Goal: Task Accomplishment & Management: Complete application form

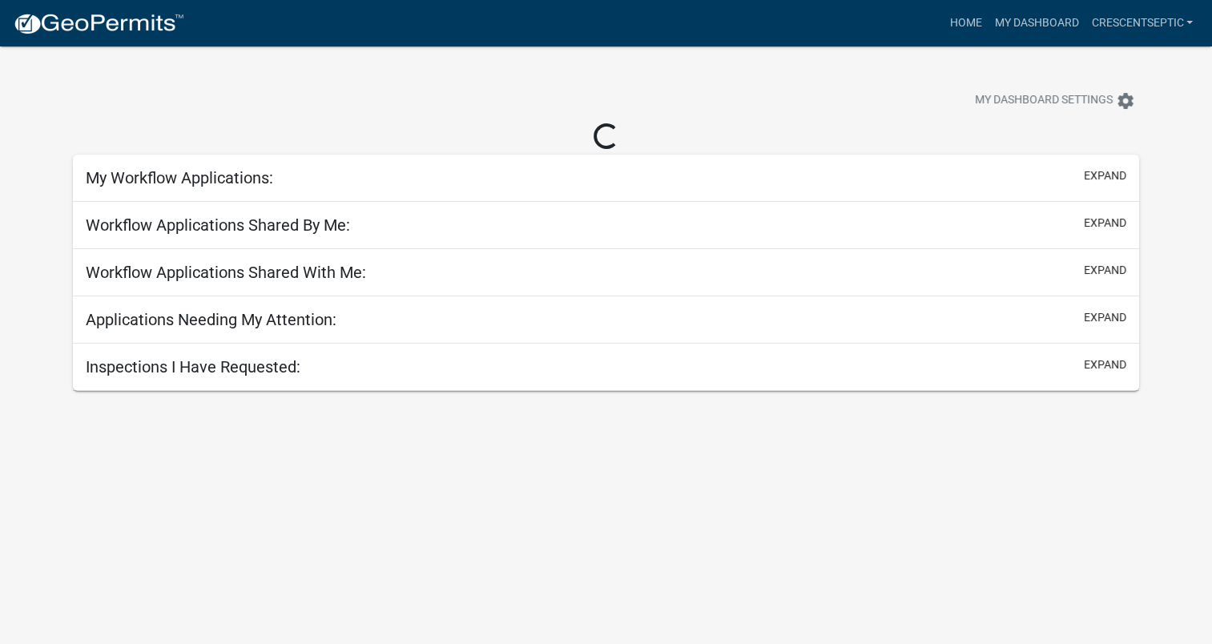
select select "3: 100"
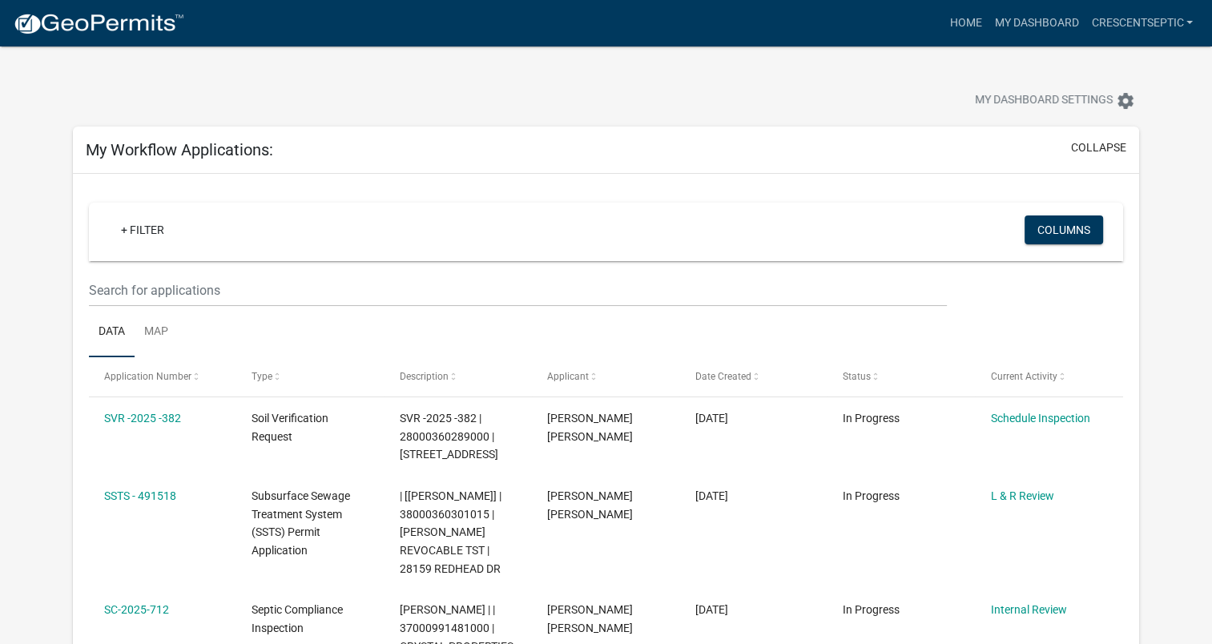
click at [115, 16] on img at bounding box center [98, 24] width 171 height 24
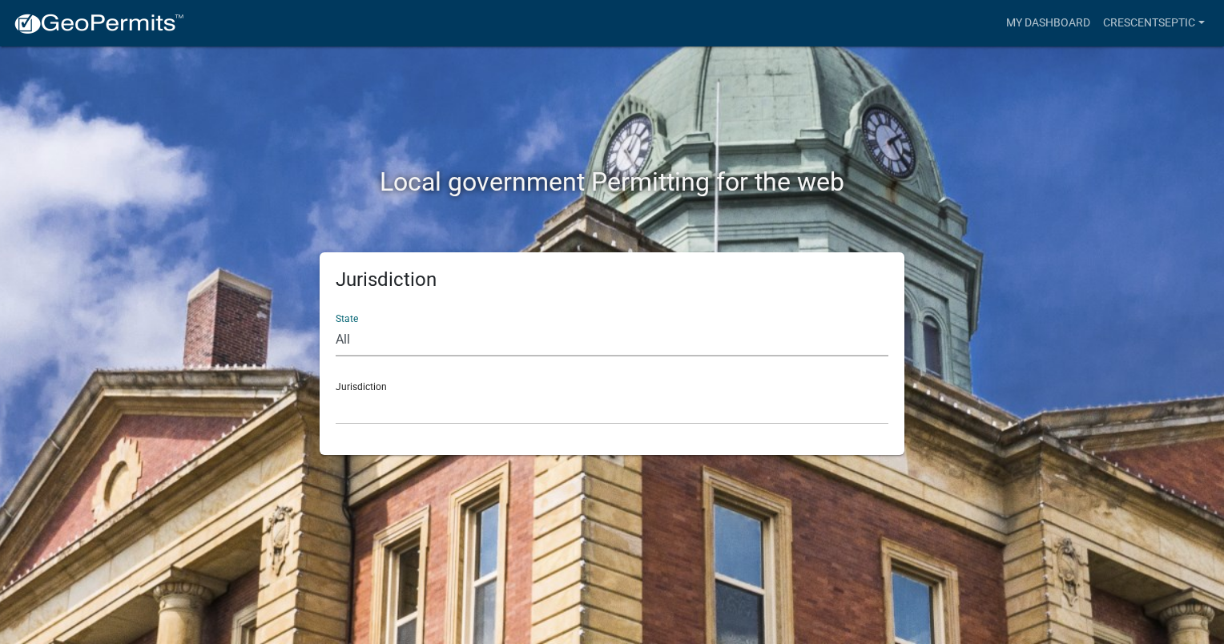
click at [353, 336] on select "All [US_STATE] [US_STATE] [US_STATE] [US_STATE] [US_STATE] [US_STATE] [US_STATE…" at bounding box center [612, 340] width 553 height 33
select select "[US_STATE]"
click at [336, 324] on select "All [US_STATE] [US_STATE] [US_STATE] [US_STATE] [US_STATE] [US_STATE] [US_STATE…" at bounding box center [612, 340] width 553 height 33
click at [359, 410] on select "[GEOGRAPHIC_DATA], [US_STATE] [GEOGRAPHIC_DATA], [US_STATE] [GEOGRAPHIC_DATA], …" at bounding box center [612, 408] width 553 height 33
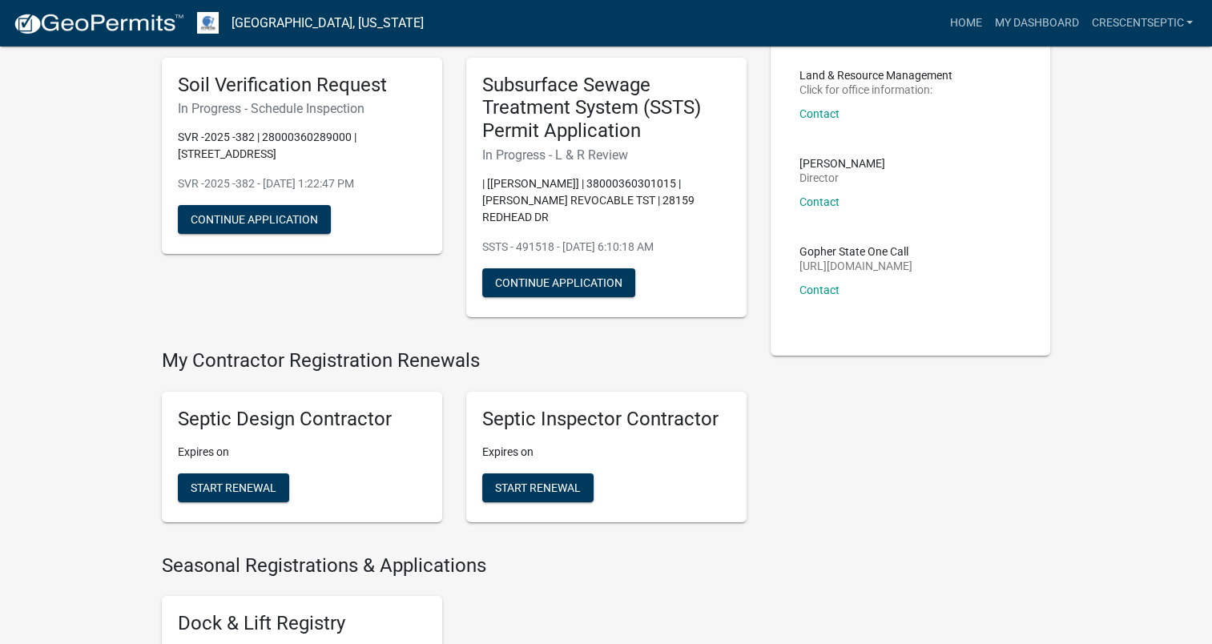
scroll to position [240, 0]
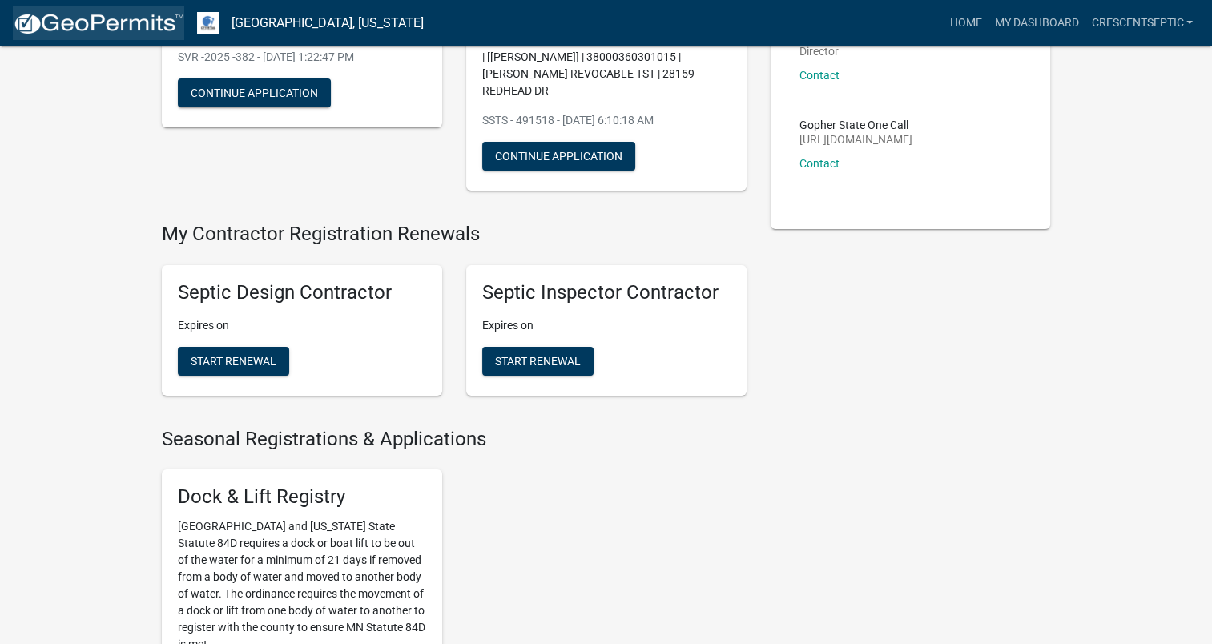
click at [159, 14] on img at bounding box center [98, 24] width 171 height 24
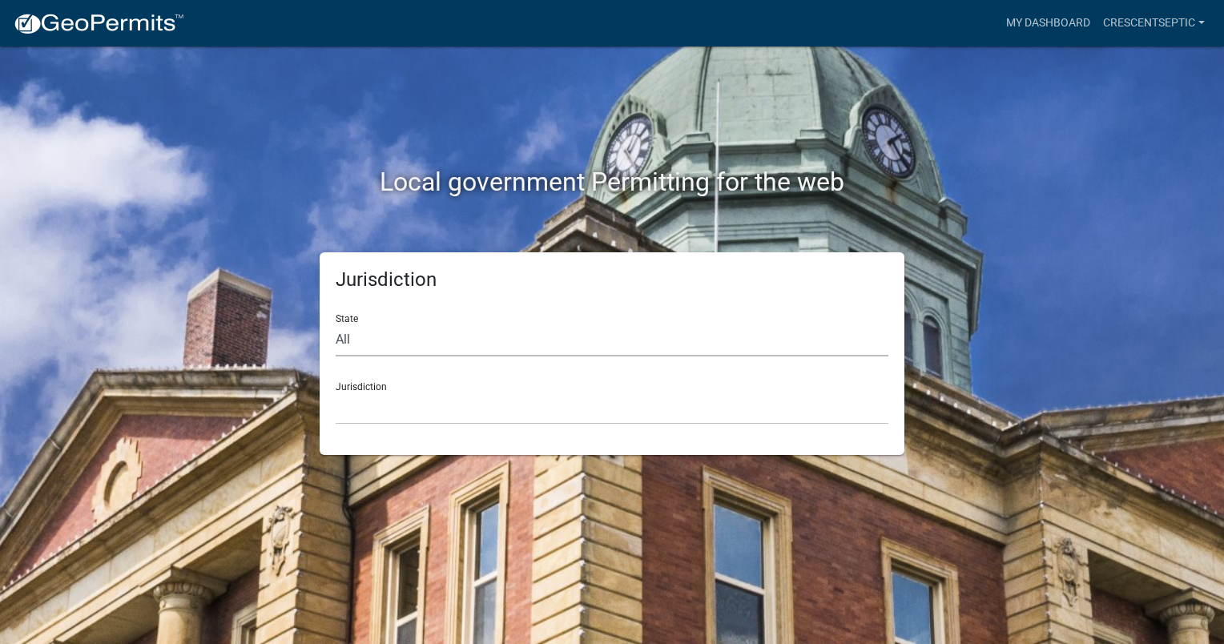
click at [360, 345] on select "All [US_STATE] [US_STATE] [US_STATE] [US_STATE] [US_STATE] [US_STATE] [US_STATE…" at bounding box center [612, 340] width 553 height 33
select select "[US_STATE]"
click at [336, 324] on select "All [US_STATE] [US_STATE] [US_STATE] [US_STATE] [US_STATE] [US_STATE] [US_STATE…" at bounding box center [612, 340] width 553 height 33
click at [364, 401] on select "[GEOGRAPHIC_DATA], [US_STATE] [GEOGRAPHIC_DATA], [US_STATE] [GEOGRAPHIC_DATA], …" at bounding box center [612, 408] width 553 height 33
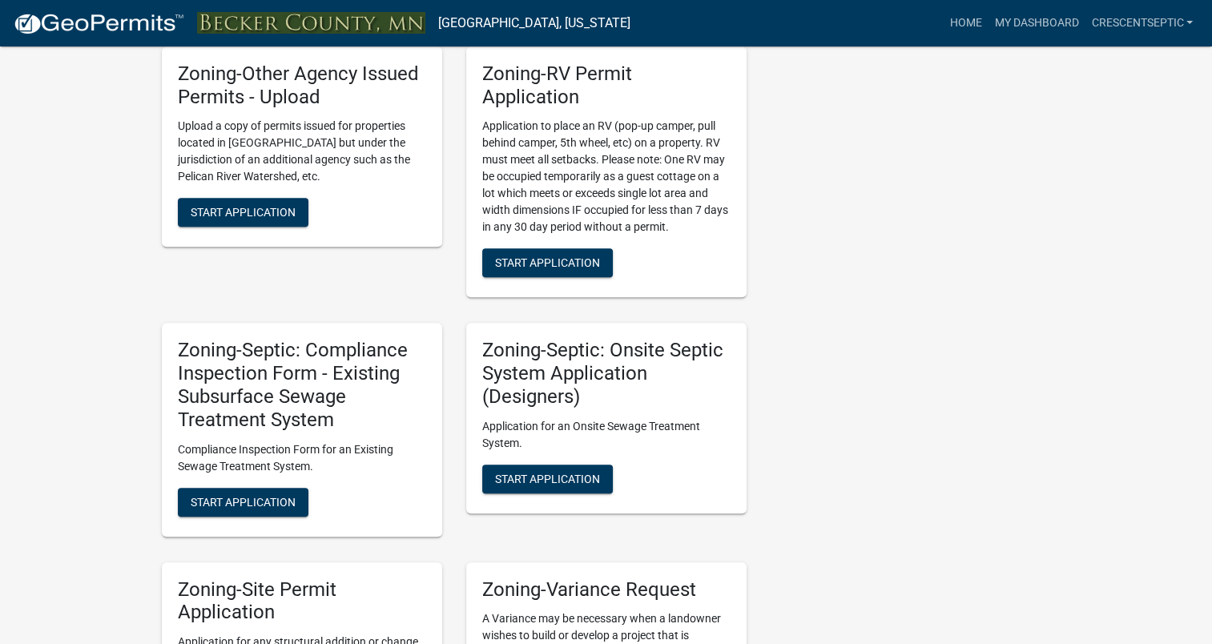
scroll to position [1282, 0]
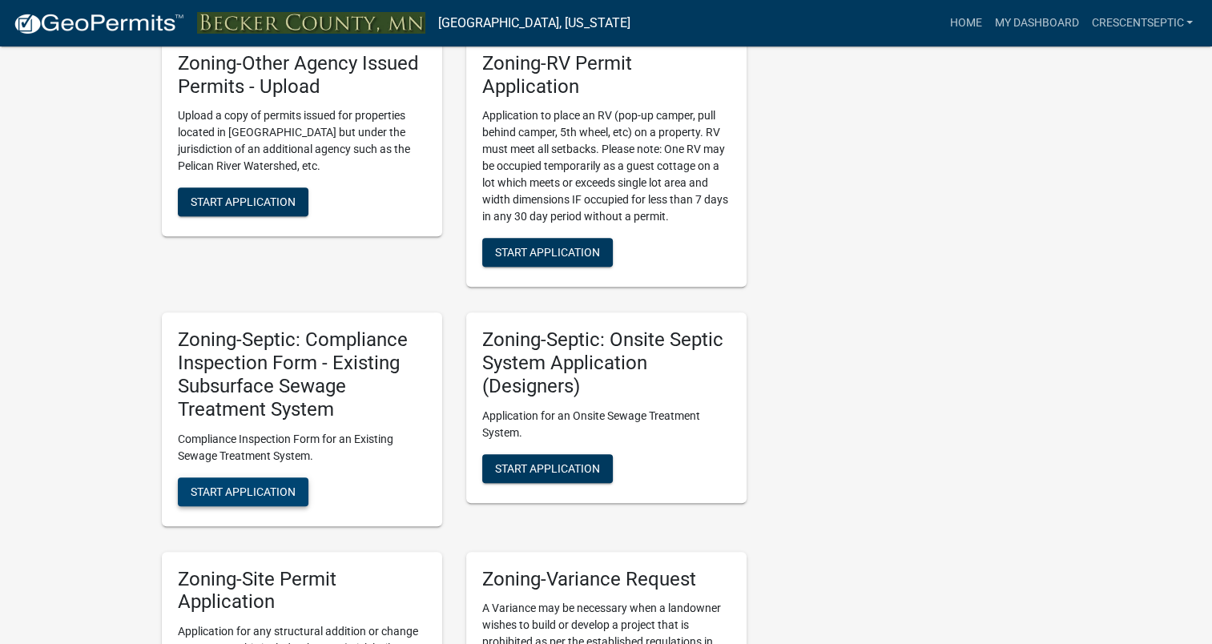
click at [268, 487] on span "Start Application" at bounding box center [243, 491] width 105 height 13
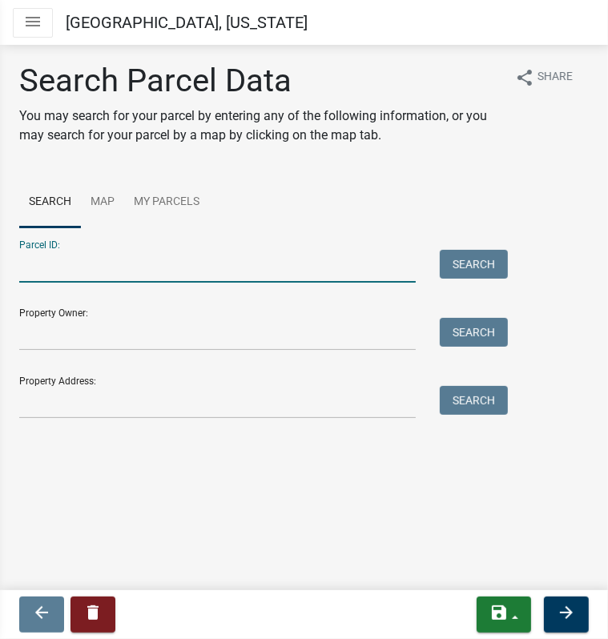
click at [154, 268] on input "Parcel ID:" at bounding box center [217, 266] width 397 height 33
paste input "081198000"
type input "081198000"
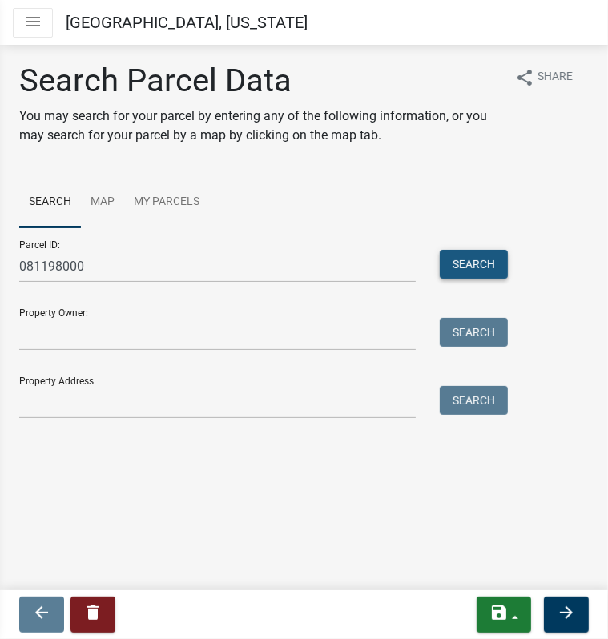
click at [469, 260] on button "Search" at bounding box center [474, 264] width 68 height 29
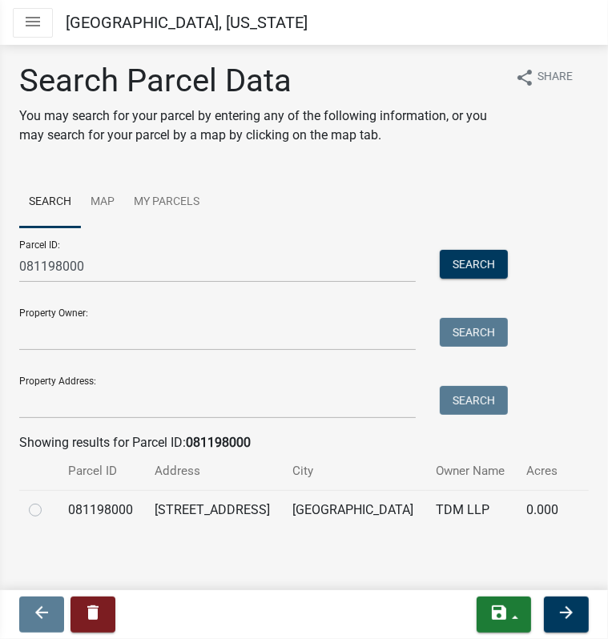
drag, startPoint x: 32, startPoint y: 526, endPoint x: 101, endPoint y: 546, distance: 71.5
click at [48, 501] on label at bounding box center [48, 501] width 0 height 0
click at [48, 511] on input "radio" at bounding box center [53, 506] width 10 height 10
radio input "true"
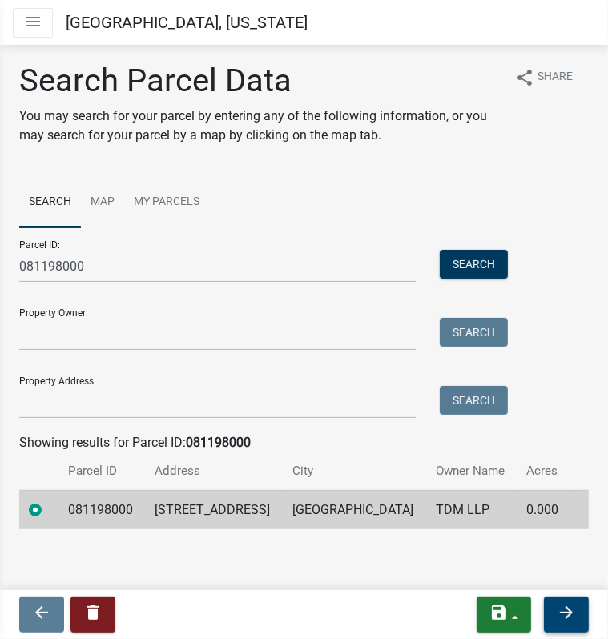
click at [564, 605] on icon "arrow_forward" at bounding box center [566, 612] width 19 height 19
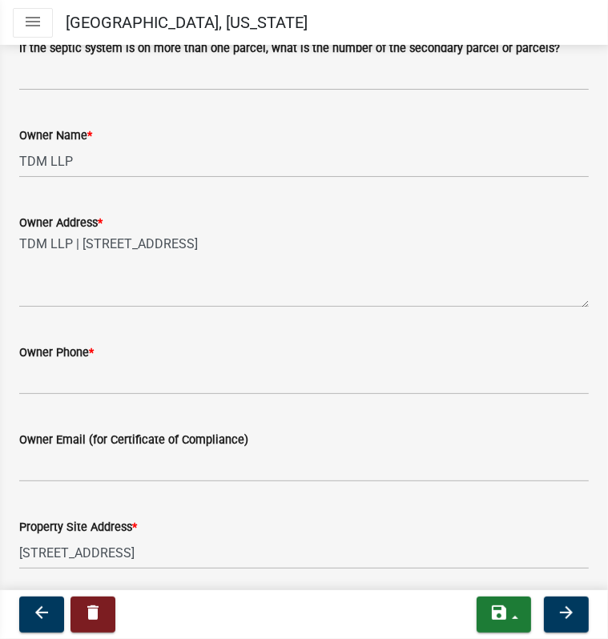
scroll to position [321, 0]
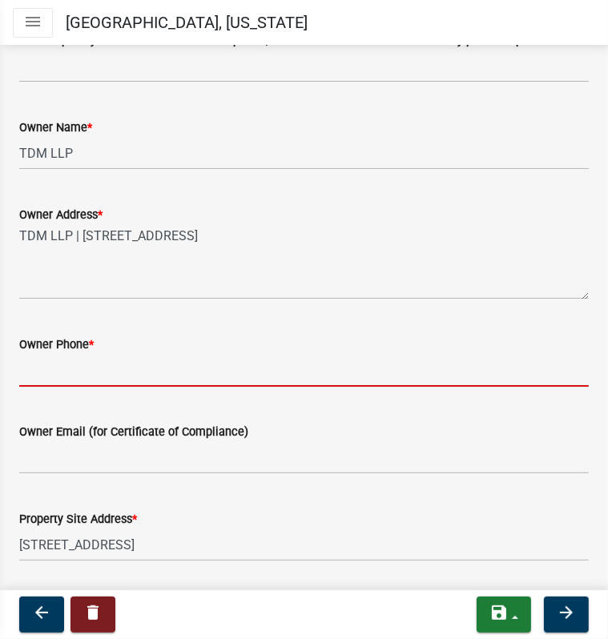
click at [78, 376] on input "Owner Phone *" at bounding box center [304, 370] width 570 height 33
paste input "[PHONE_NUMBER]"
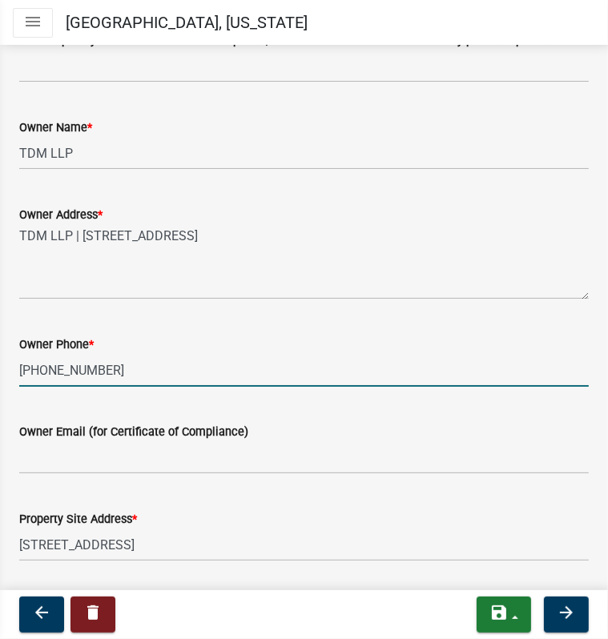
type input "[PHONE_NUMBER]"
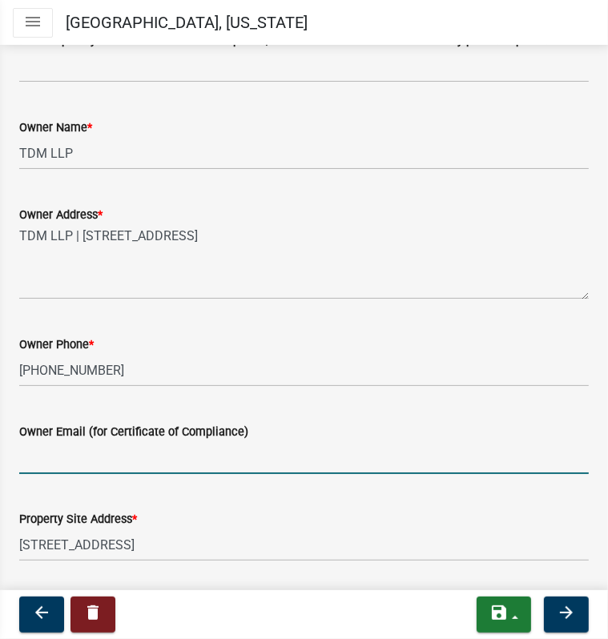
click at [80, 462] on input "Owner Email (for Certificate of Compliance)" at bounding box center [304, 458] width 570 height 33
paste input "[EMAIL_ADDRESS][DOMAIN_NAME]"
click at [50, 459] on input "[EMAIL_ADDRESS][DOMAIN_NAME]" at bounding box center [304, 458] width 570 height 33
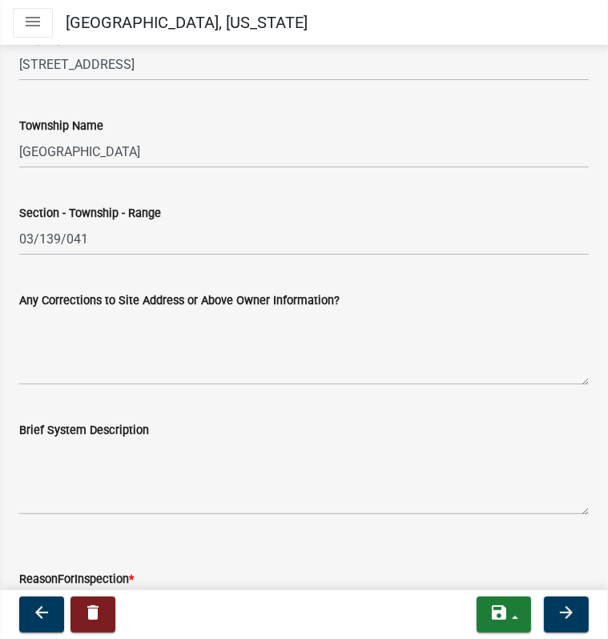
scroll to position [881, 0]
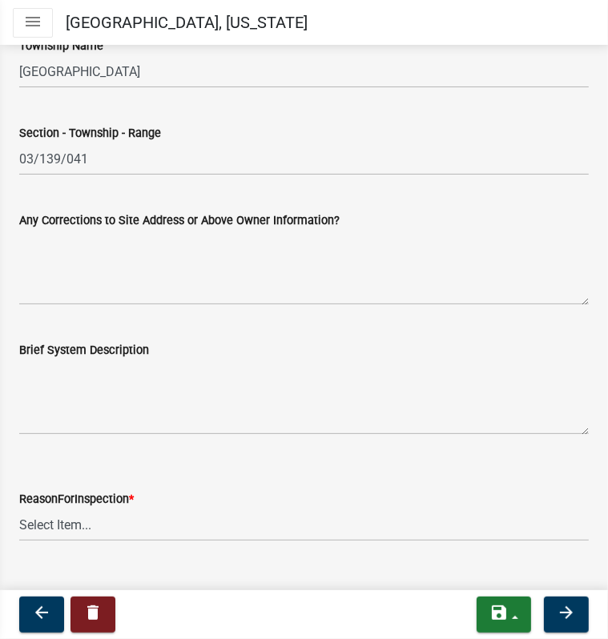
type input "[EMAIL_ADDRESS][DOMAIN_NAME]"
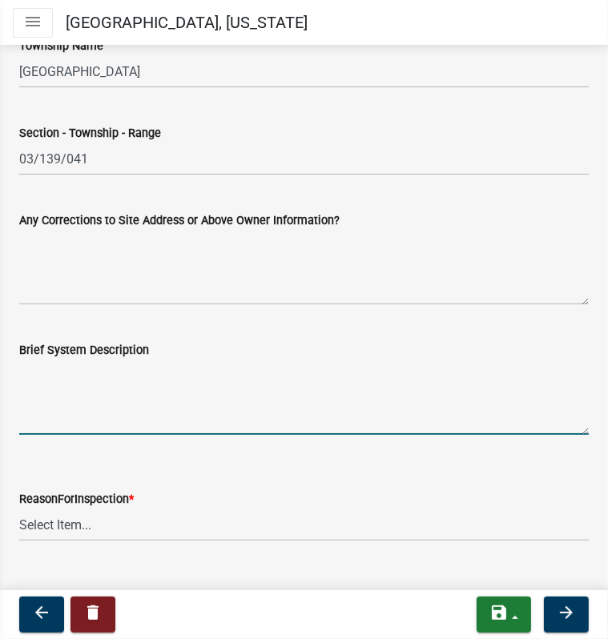
click at [45, 393] on textarea "Brief System Description" at bounding box center [304, 397] width 570 height 75
type textarea "Septic tank to pump tank to type III raised bed"
click at [52, 523] on select "Select Item... Property Sale Lake Study Required for Permit Other" at bounding box center [304, 525] width 570 height 33
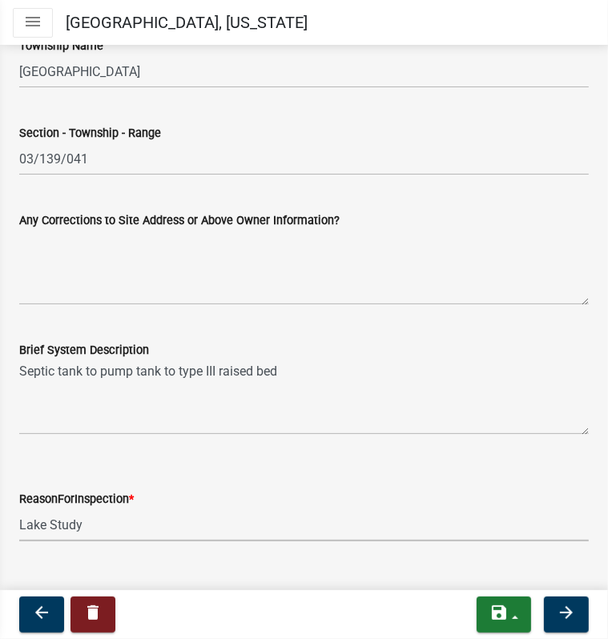
click at [19, 509] on select "Select Item... Property Sale Lake Study Required for Permit Other" at bounding box center [304, 525] width 570 height 33
select select "3e6c5637-c66b-418d-927c-69aaf39ab5a9"
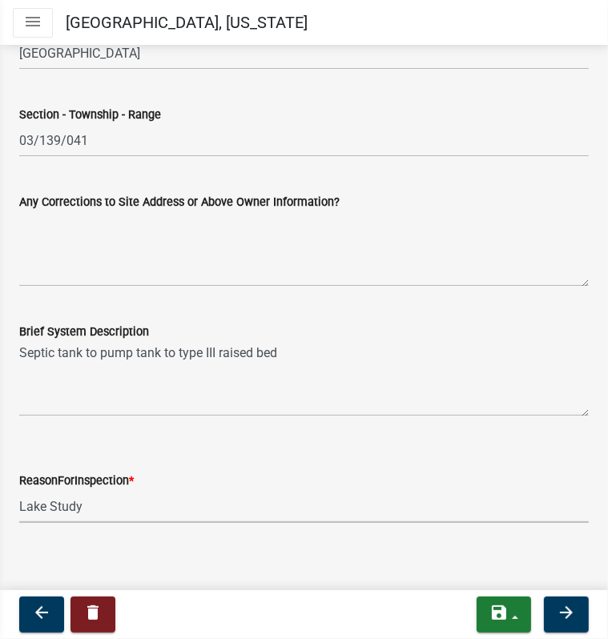
scroll to position [909, 0]
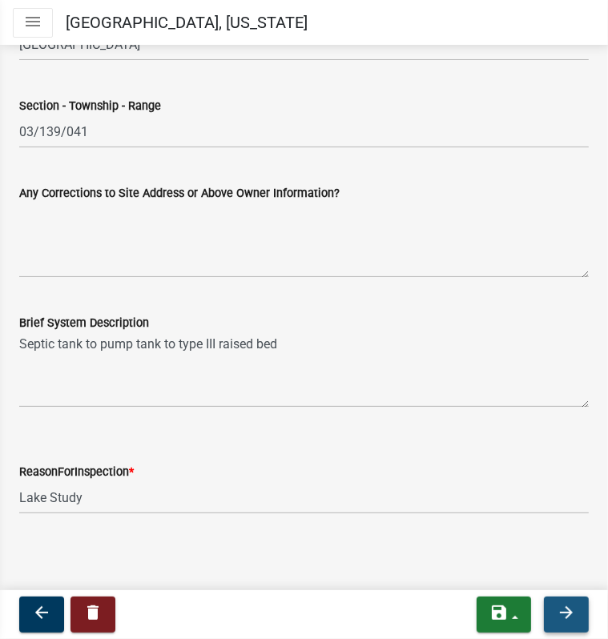
click at [561, 614] on icon "arrow_forward" at bounding box center [566, 612] width 19 height 19
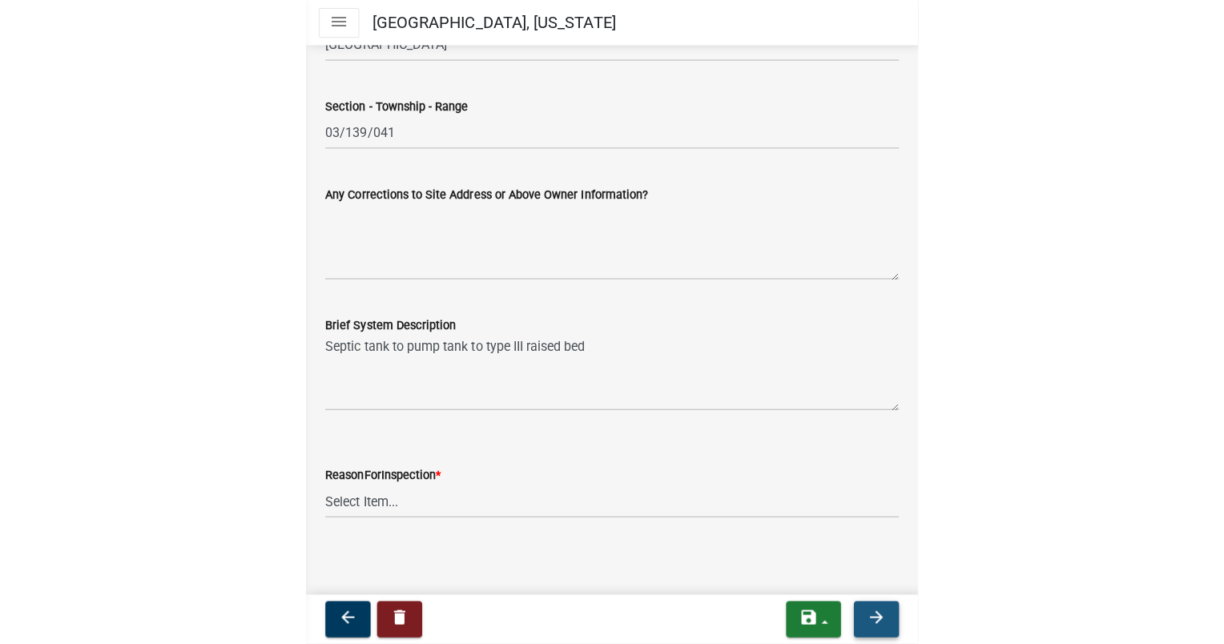
scroll to position [0, 0]
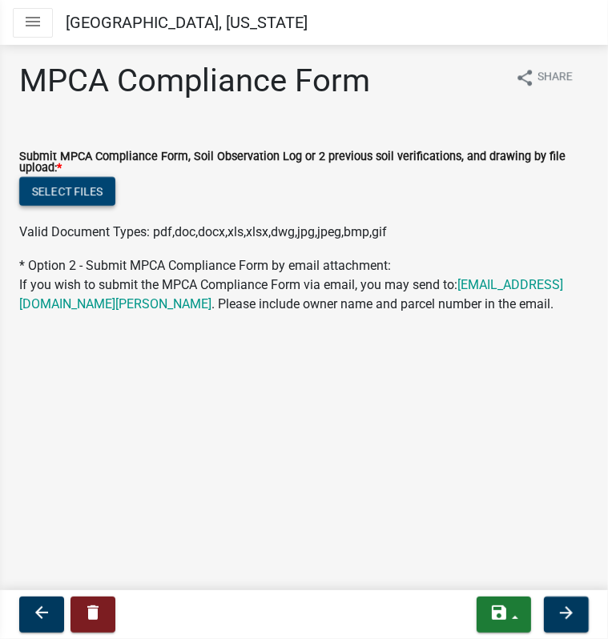
click at [64, 196] on button "Select files" at bounding box center [67, 191] width 96 height 29
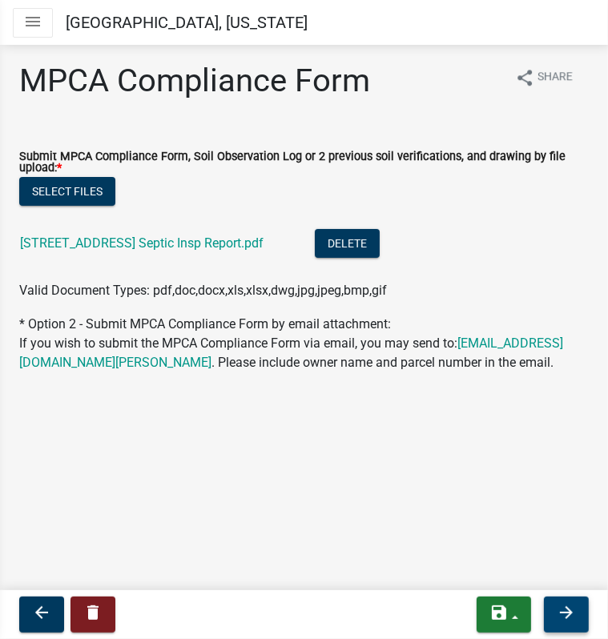
click at [561, 617] on icon "arrow_forward" at bounding box center [566, 612] width 19 height 19
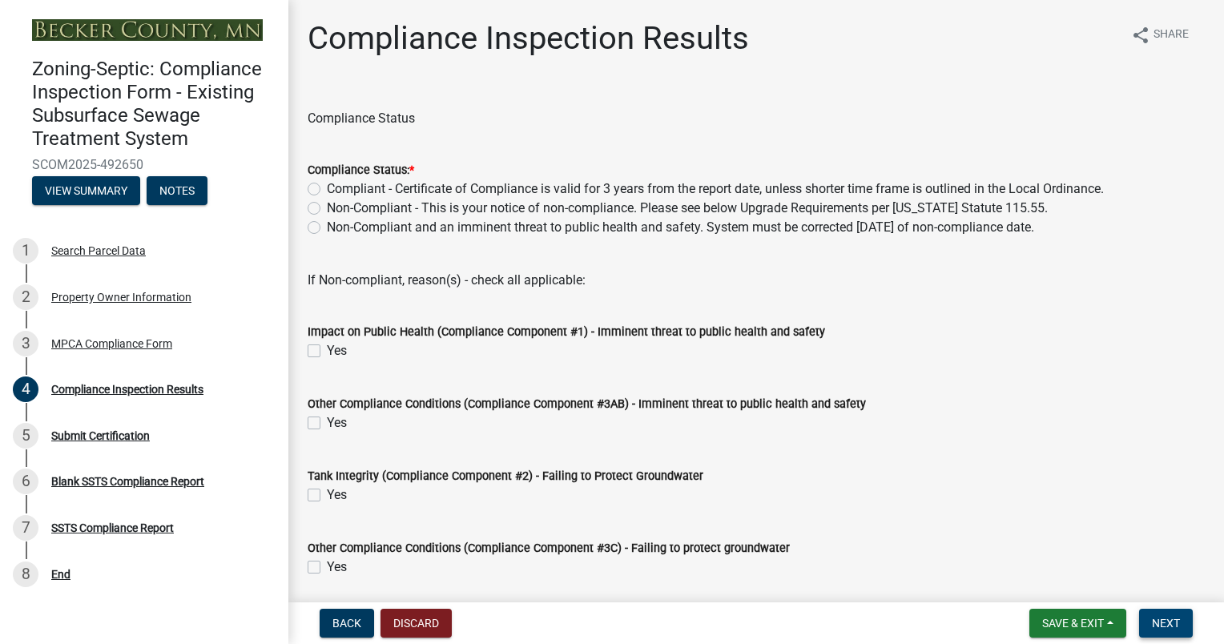
click at [327, 186] on label "Compliant - Certificate of Compliance is valid for 3 years from the report date…" at bounding box center [715, 188] width 777 height 19
click at [327, 186] on input "Compliant - Certificate of Compliance is valid for 3 years from the report date…" at bounding box center [332, 184] width 10 height 10
radio input "true"
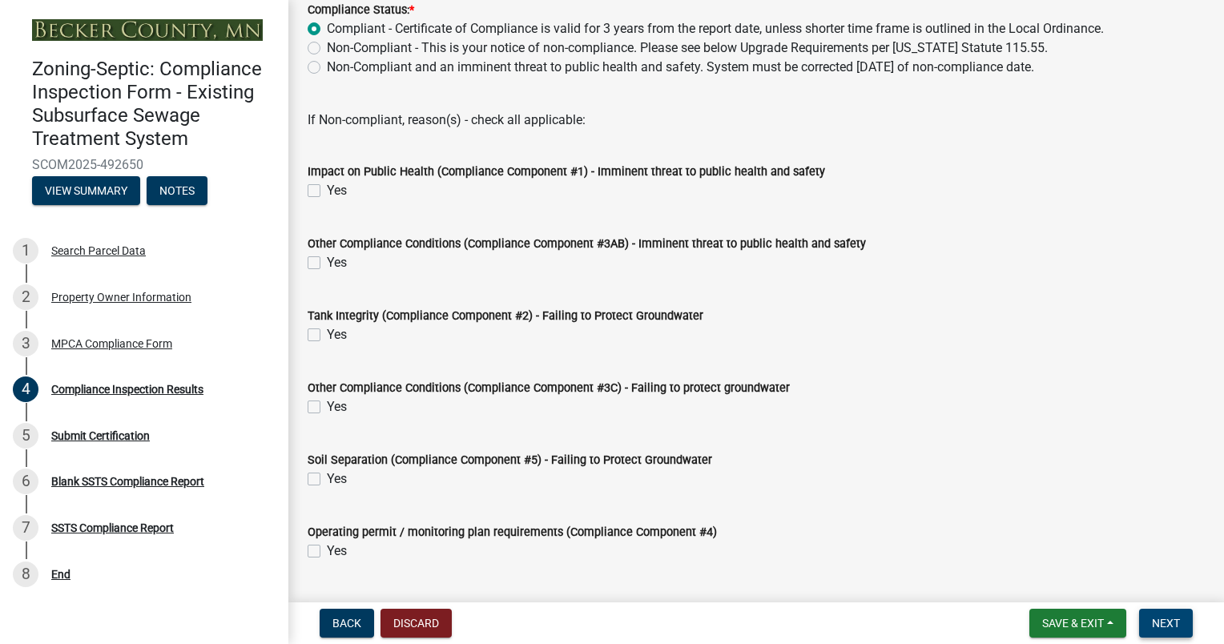
scroll to position [202, 0]
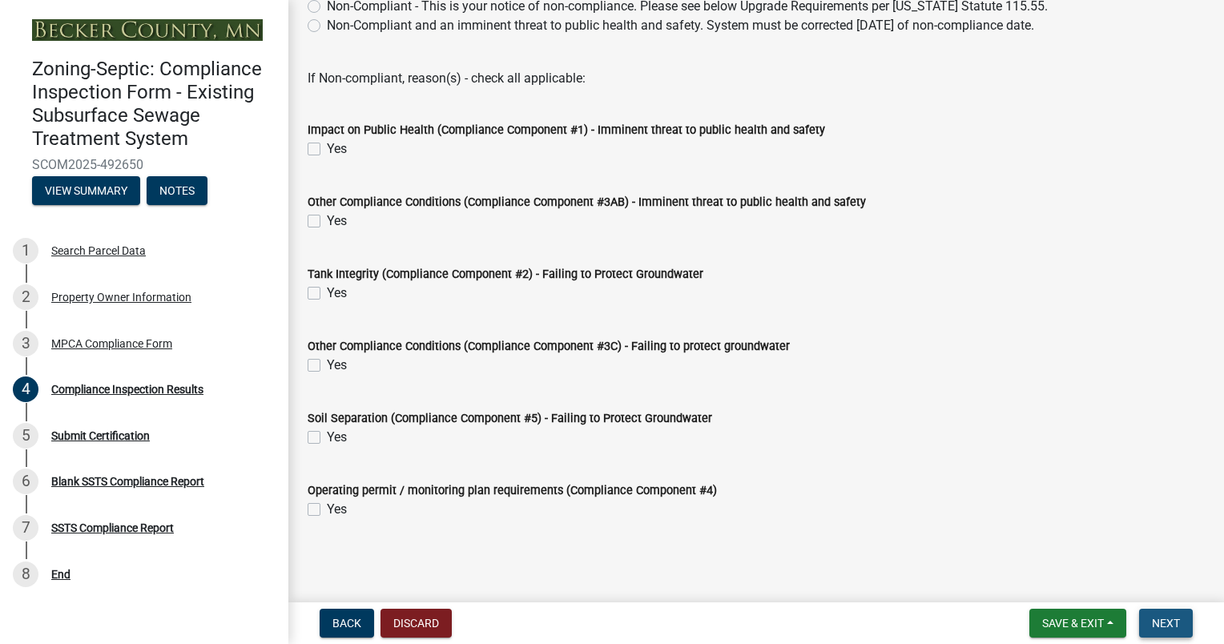
click at [1159, 619] on span "Next" at bounding box center [1166, 623] width 28 height 13
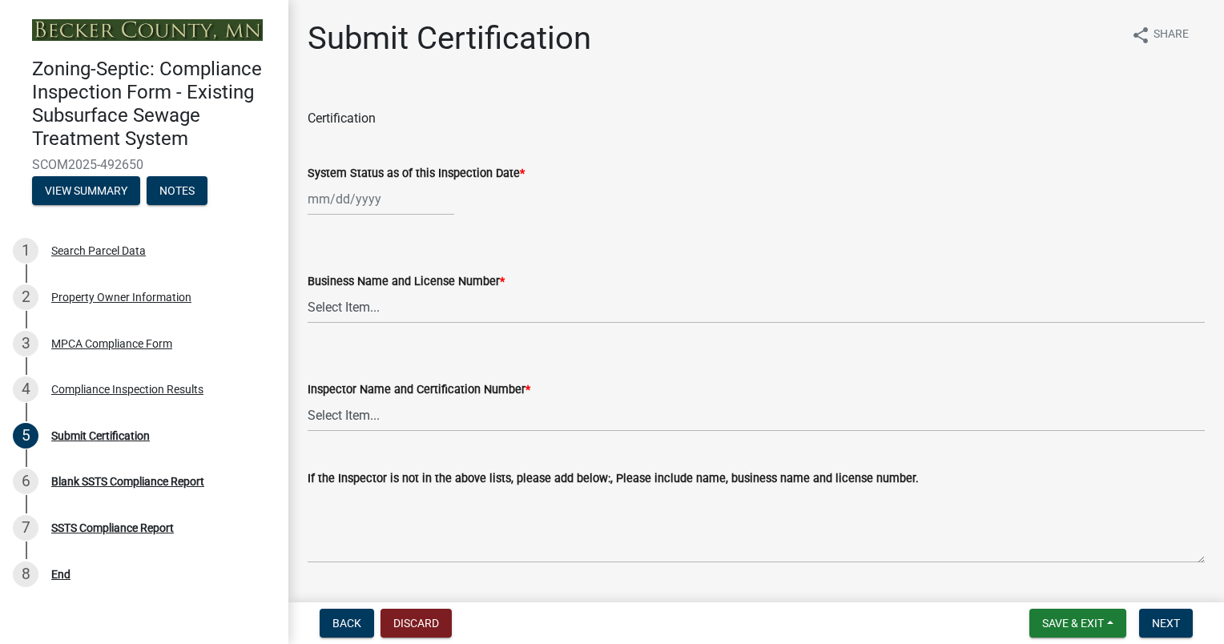
select select "10"
select select "2025"
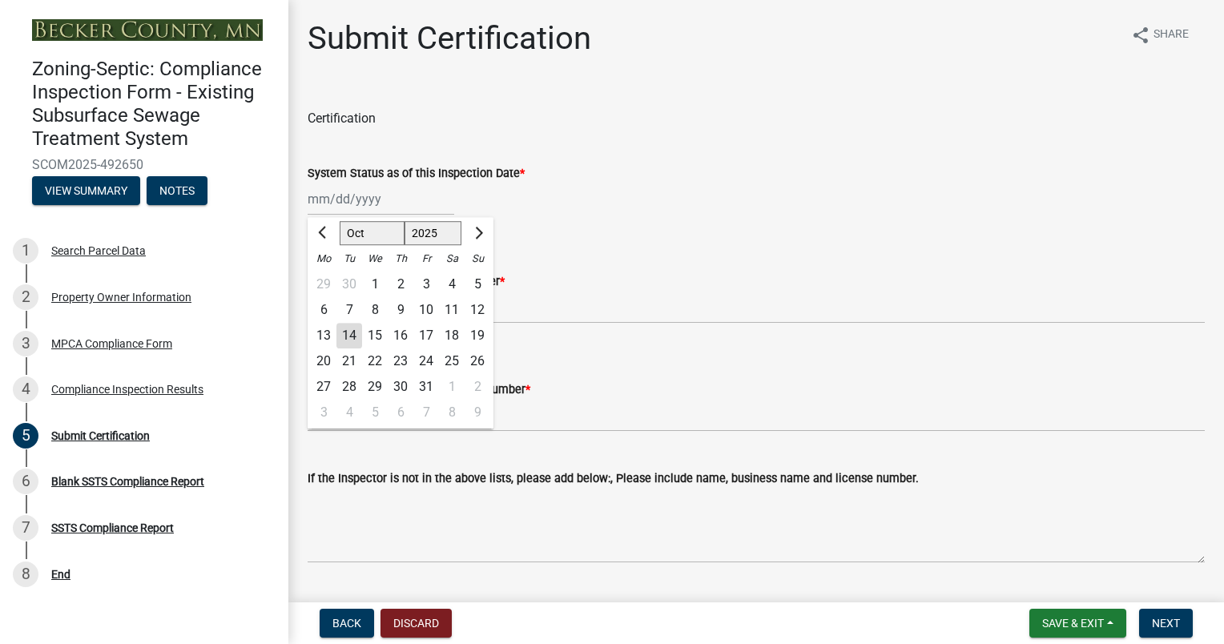
drag, startPoint x: 308, startPoint y: 201, endPoint x: 417, endPoint y: 200, distance: 109.0
click at [415, 202] on input "System Status as of this Inspection Date *" at bounding box center [381, 199] width 147 height 33
click at [337, 341] on div "14" at bounding box center [350, 336] width 26 height 26
type input "[DATE]"
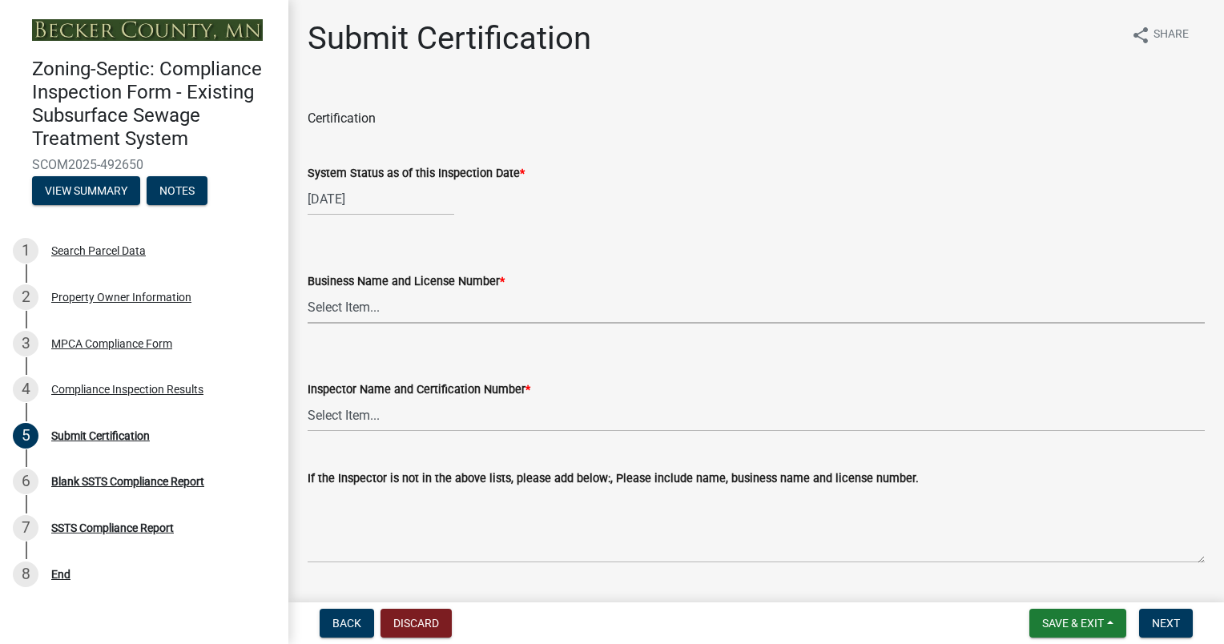
click at [681, 295] on select "Select Item... OTHER – Not listed (please add in next field and we will add to …" at bounding box center [756, 307] width 897 height 33
click at [673, 307] on select "Select Item... OTHER – Not listed (please add in next field and we will add to …" at bounding box center [756, 307] width 897 height 33
click at [648, 355] on wm-data-entity-input-list "Certification System Status as of this Inspection Date * [DATE] Business Name a…" at bounding box center [756, 571] width 897 height 963
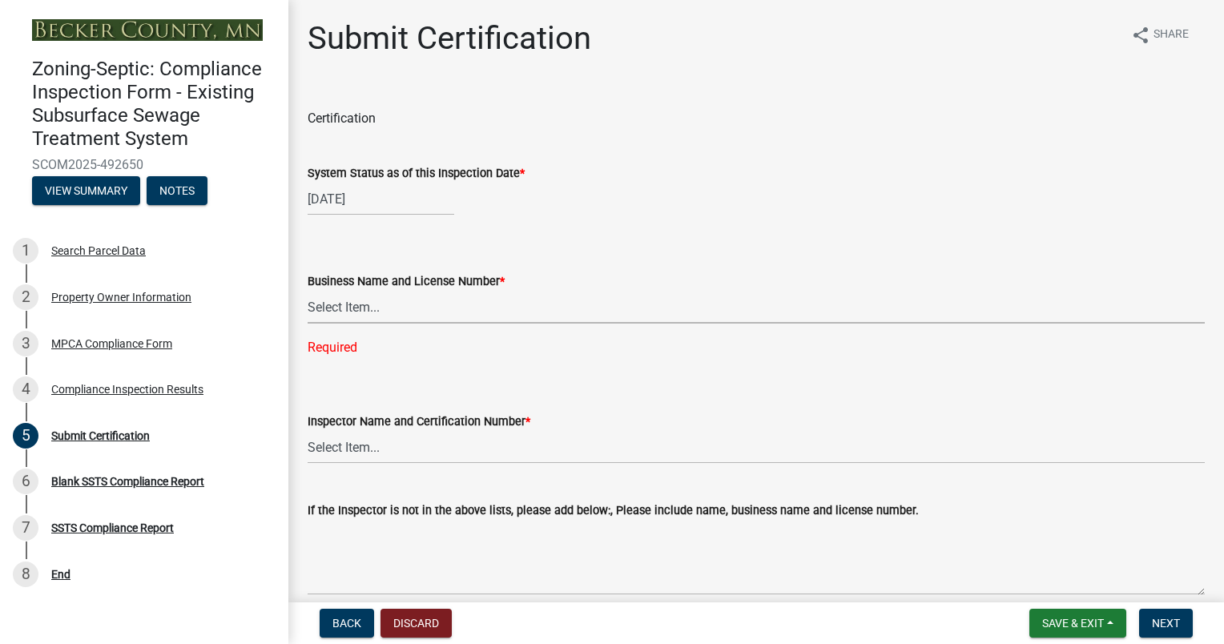
click at [359, 308] on select "Select Item... OTHER – Not listed (please add in next field and we will add to …" at bounding box center [756, 307] width 897 height 33
click at [308, 291] on select "Select Item... OTHER – Not listed (please add in next field and we will add to …" at bounding box center [756, 307] width 897 height 33
select select "1679215a-7e79-4bb2-94d5-2419c7b392cc"
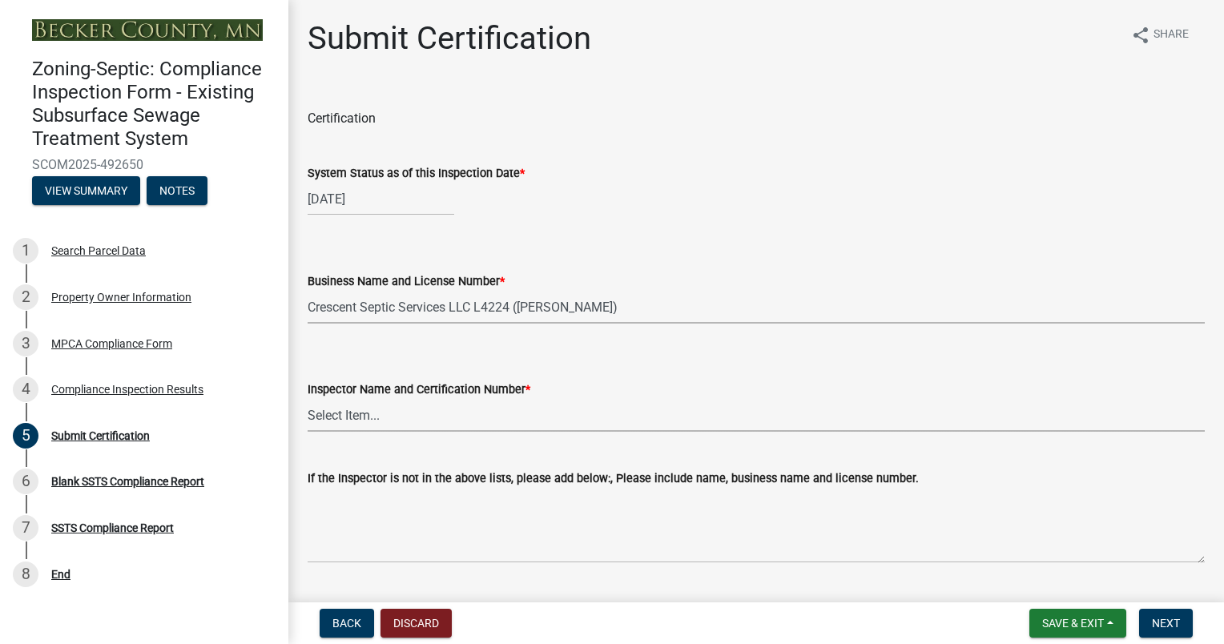
click at [355, 408] on select "Select Item... OTHER – Not listed (please add in next field and we will add to …" at bounding box center [756, 415] width 897 height 33
click at [308, 399] on select "Select Item... OTHER – Not listed (please add in next field and we will add to …" at bounding box center [756, 415] width 897 height 33
select select "b346e68a-cfb2-4c33-91dd-7f07c4fc7c16"
click at [395, 416] on select "Select Item... OTHER – Not listed (please add in next field and we will add to …" at bounding box center [756, 415] width 897 height 33
click at [394, 416] on select "Select Item... OTHER – Not listed (please add in next field and we will add to …" at bounding box center [756, 415] width 897 height 33
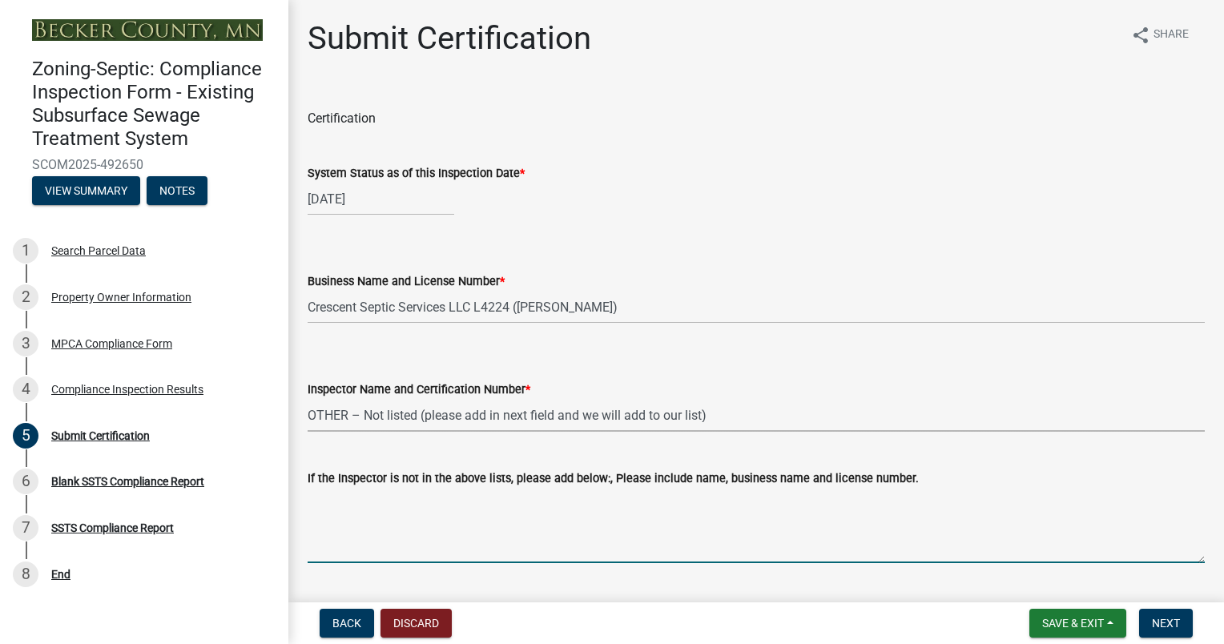
click at [392, 530] on textarea "If the Inspector is not in the above lists, please add below:, Please include n…" at bounding box center [756, 525] width 897 height 75
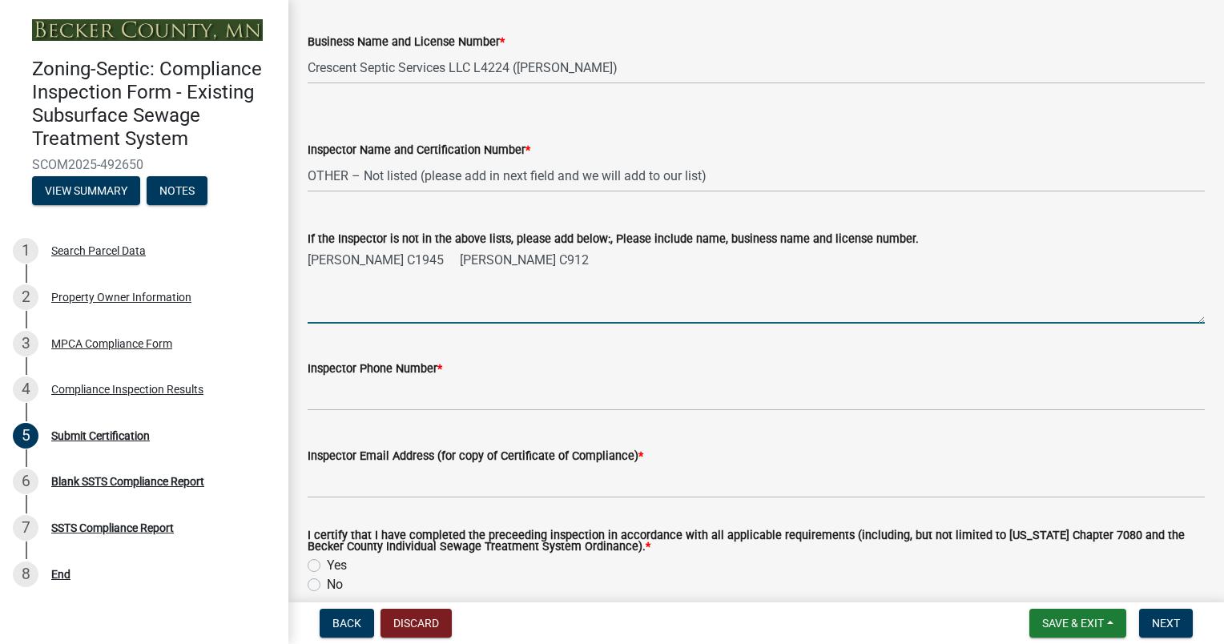
scroll to position [240, 0]
type textarea "[PERSON_NAME] C1945 [PERSON_NAME] C912"
click at [404, 395] on input "Inspector Phone Number *" at bounding box center [756, 393] width 897 height 33
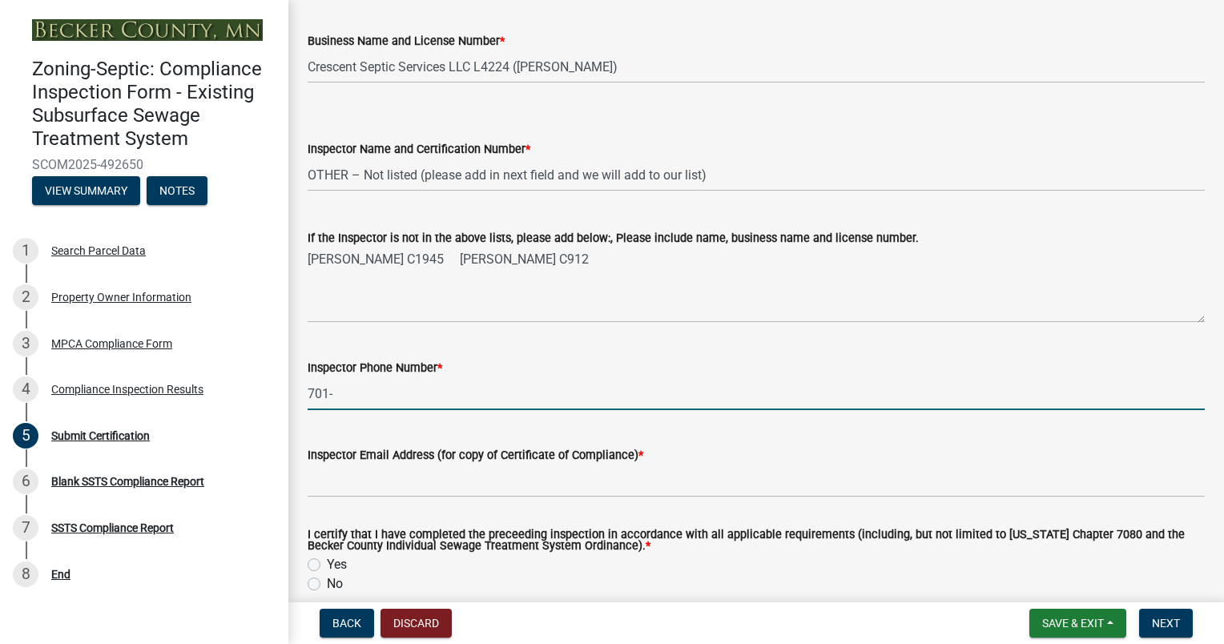
type input "7019290157"
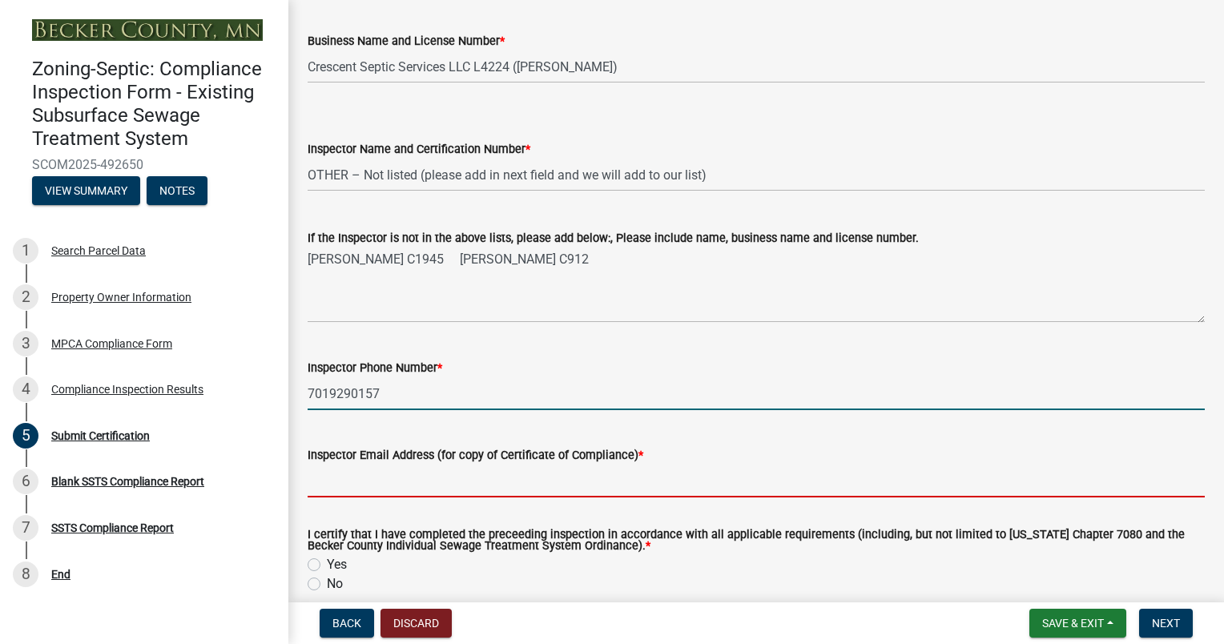
type input "[EMAIL_ADDRESS][DOMAIN_NAME]"
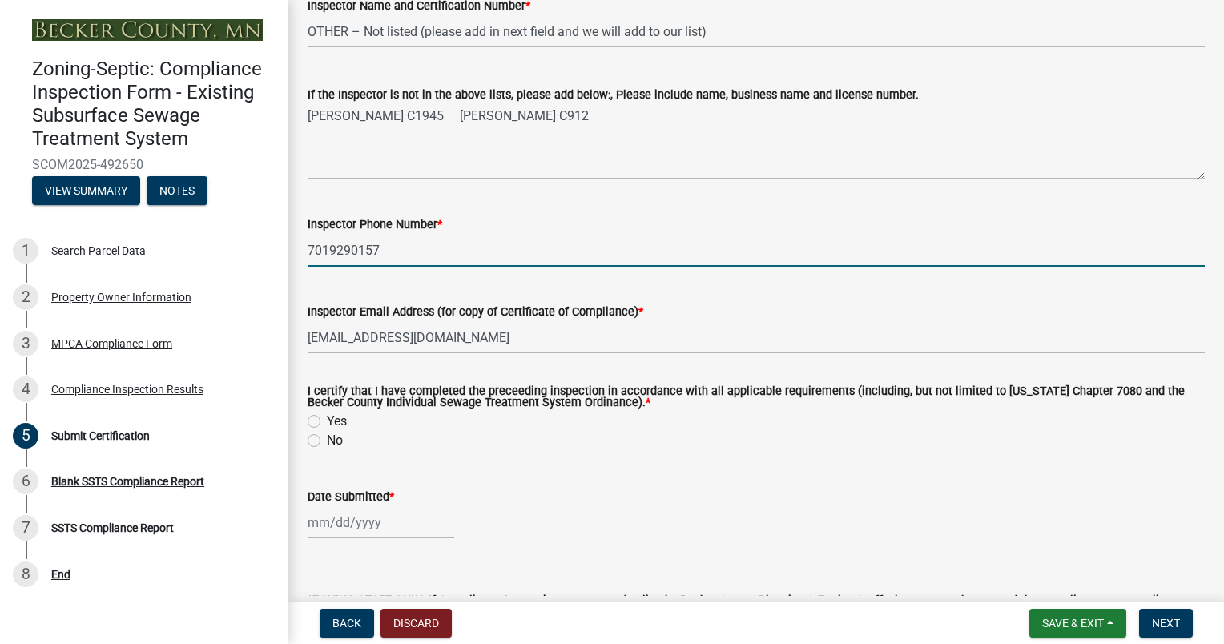
scroll to position [401, 0]
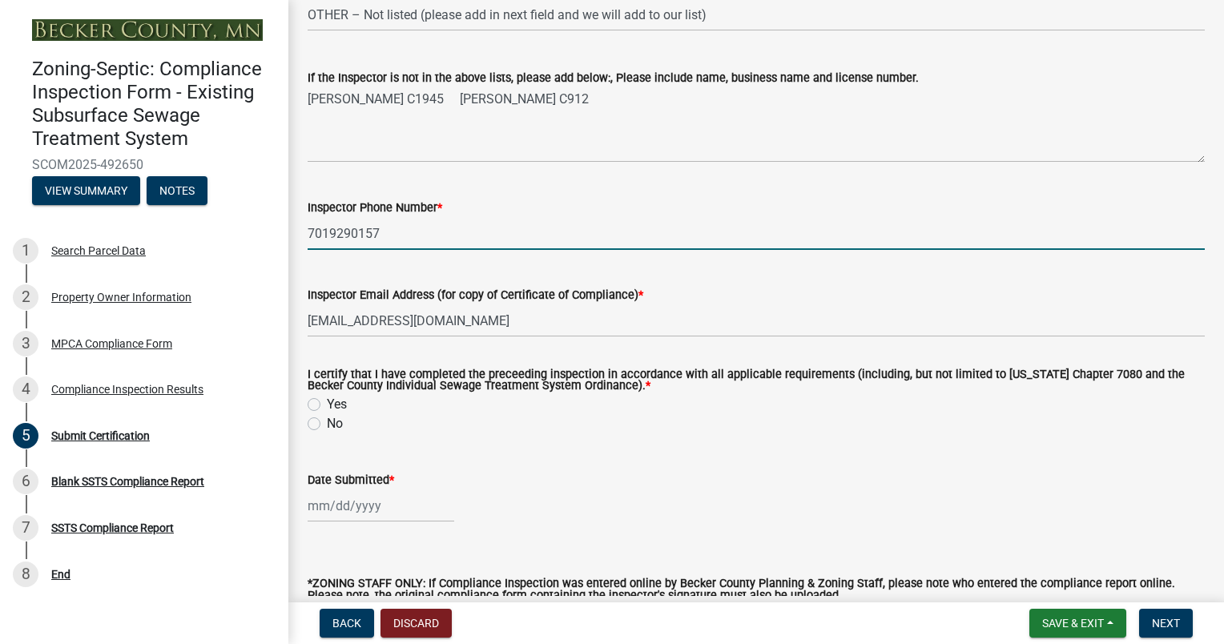
click at [327, 404] on label "Yes" at bounding box center [337, 404] width 20 height 19
click at [327, 404] on input "Yes" at bounding box center [332, 400] width 10 height 10
radio input "true"
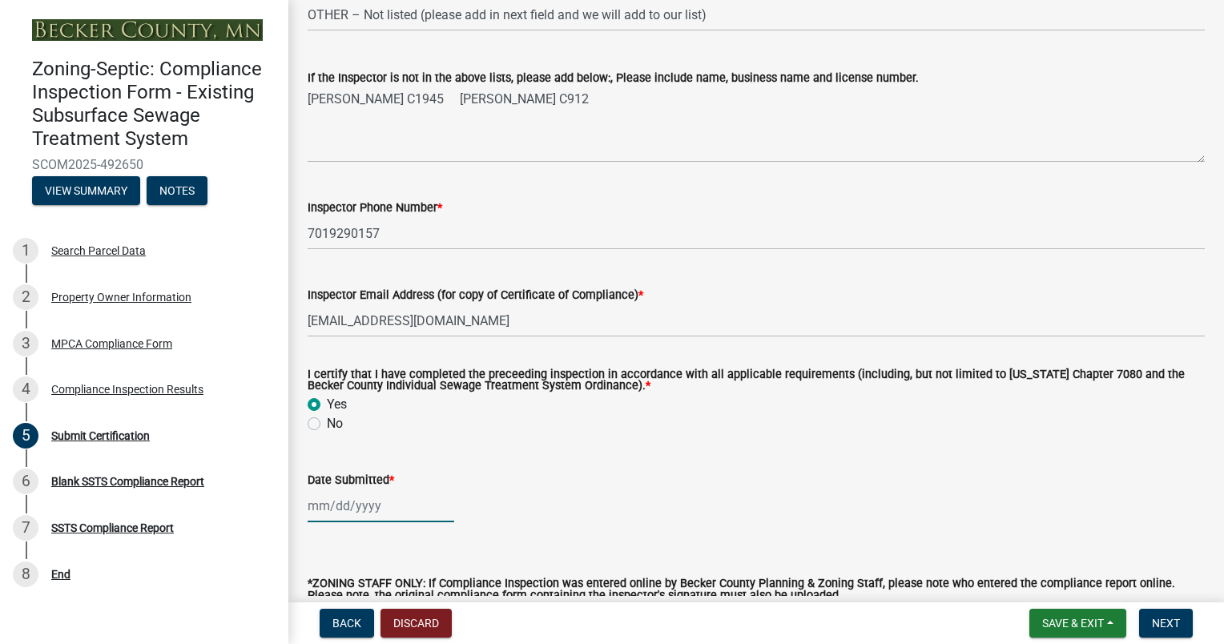
click at [330, 510] on div at bounding box center [381, 506] width 147 height 33
select select "10"
select select "2025"
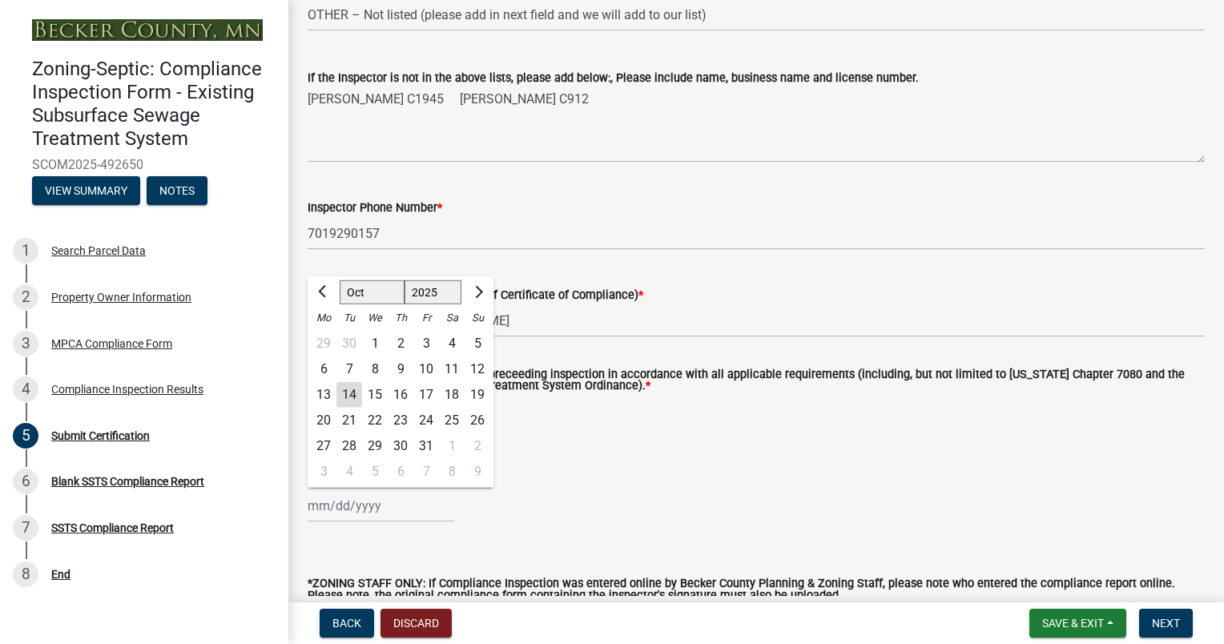
click at [346, 396] on div "14" at bounding box center [350, 395] width 26 height 26
type input "[DATE]"
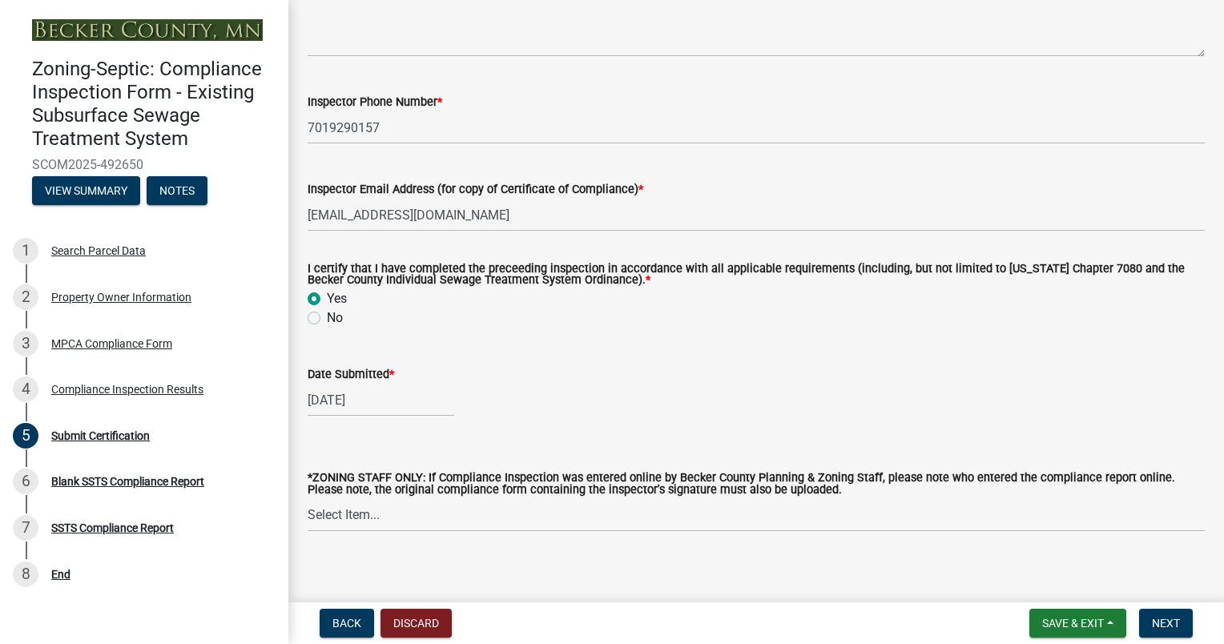
scroll to position [519, 0]
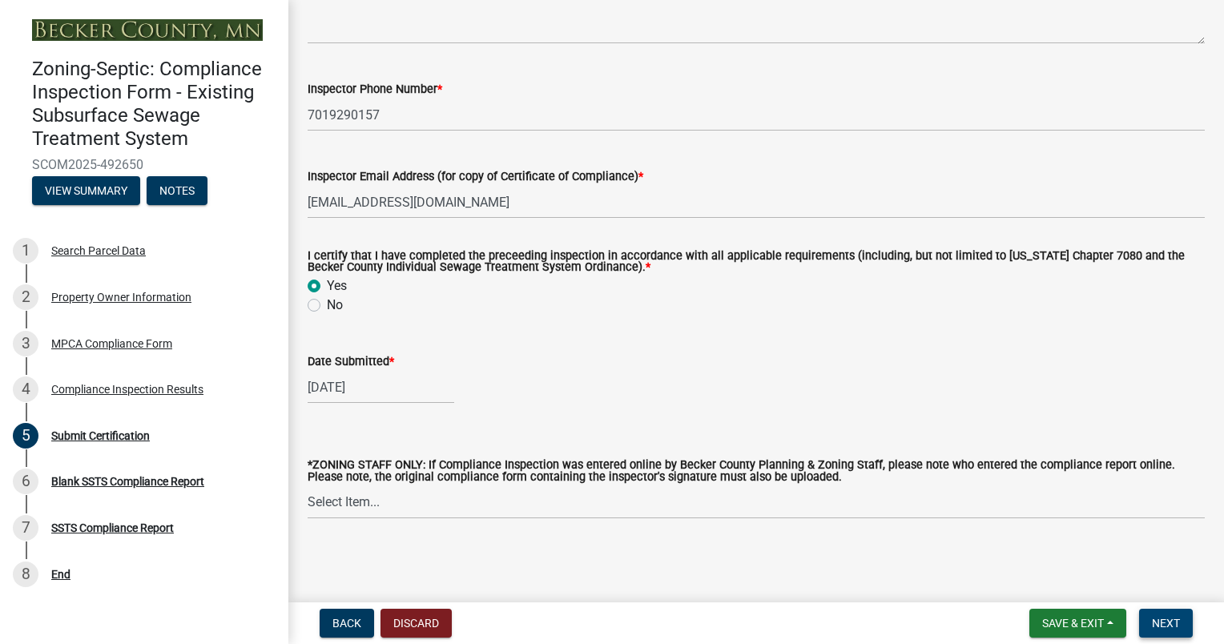
click at [1165, 620] on span "Next" at bounding box center [1166, 623] width 28 height 13
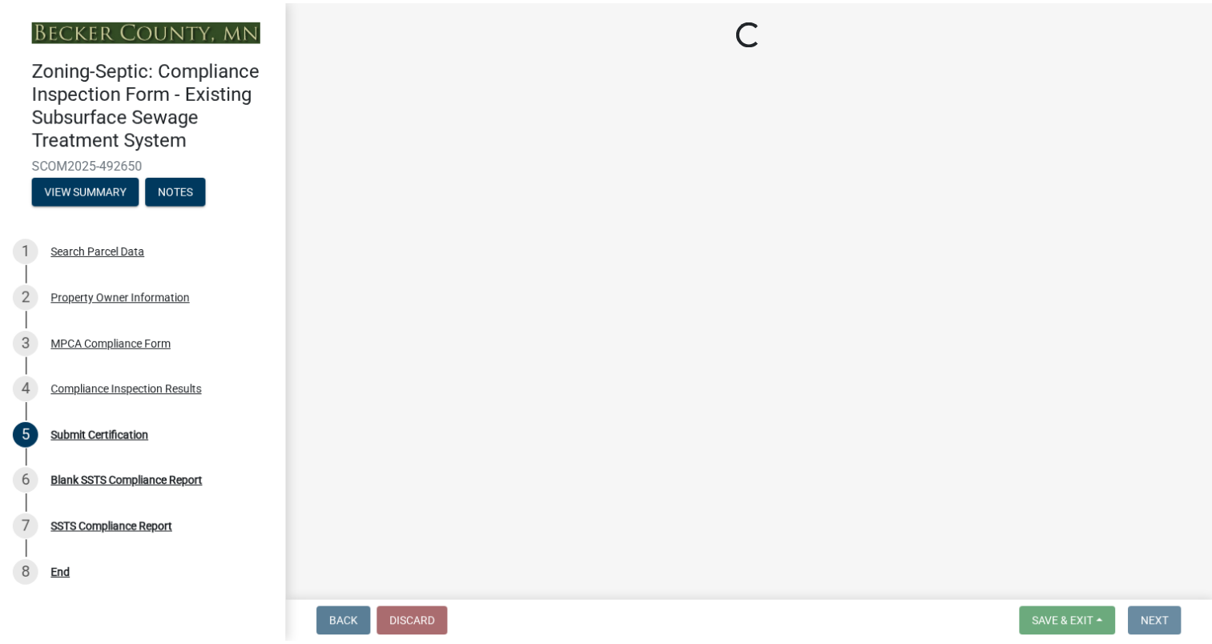
scroll to position [0, 0]
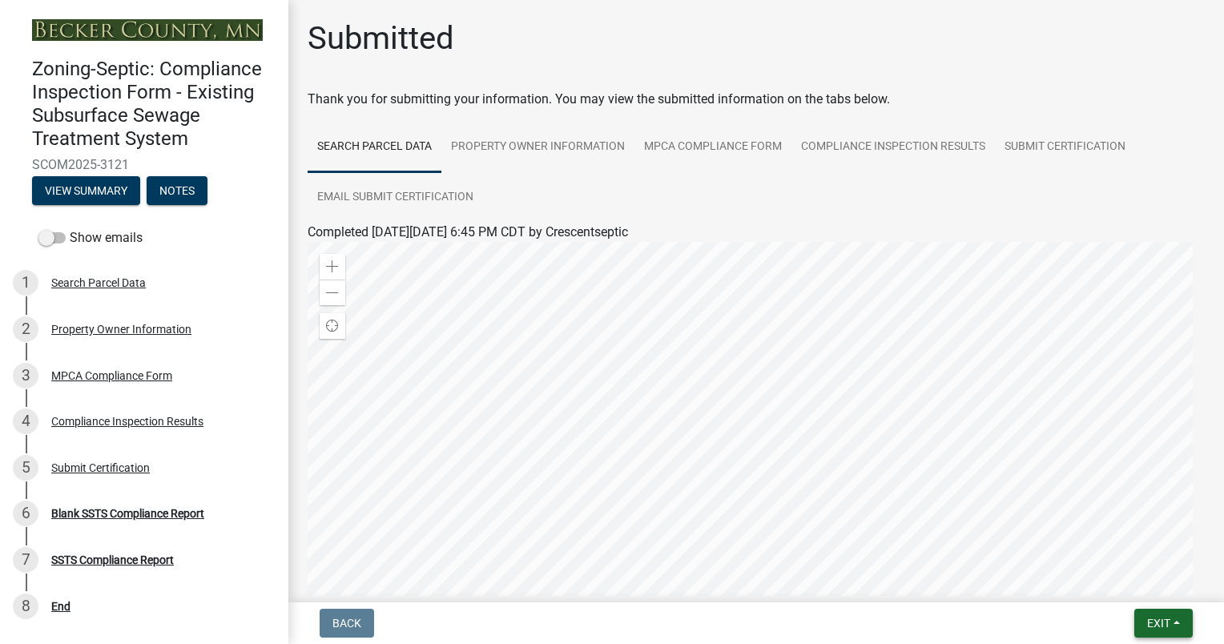
click at [1178, 622] on button "Exit" at bounding box center [1164, 623] width 58 height 29
click at [1092, 579] on button "Save & Exit" at bounding box center [1130, 582] width 128 height 38
